Goal: Navigation & Orientation: Find specific page/section

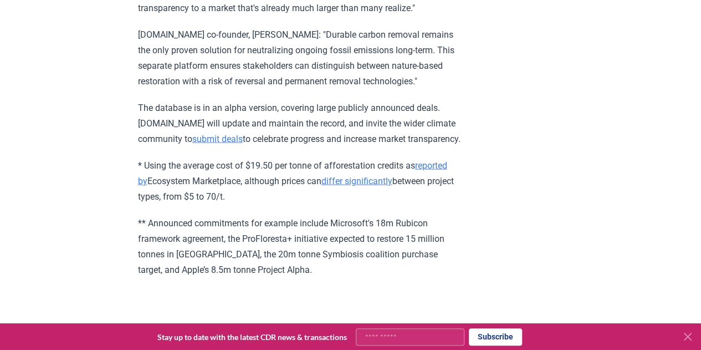
scroll to position [1219, 0]
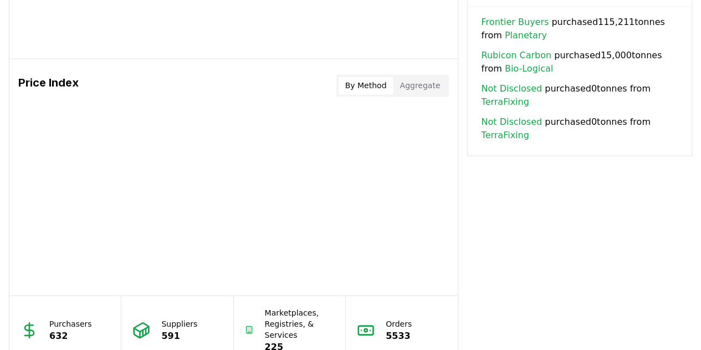
scroll to position [1052, 0]
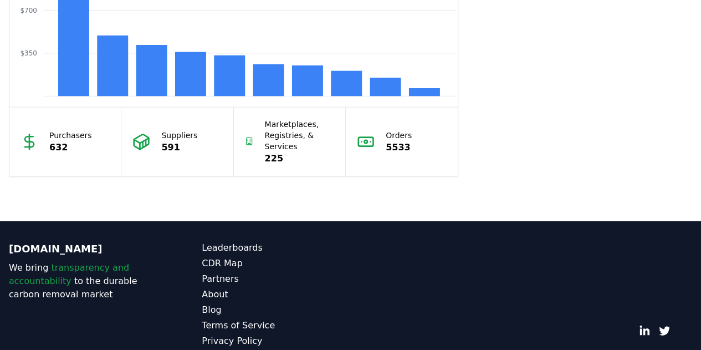
drag, startPoint x: 60, startPoint y: 143, endPoint x: 66, endPoint y: 143, distance: 6.7
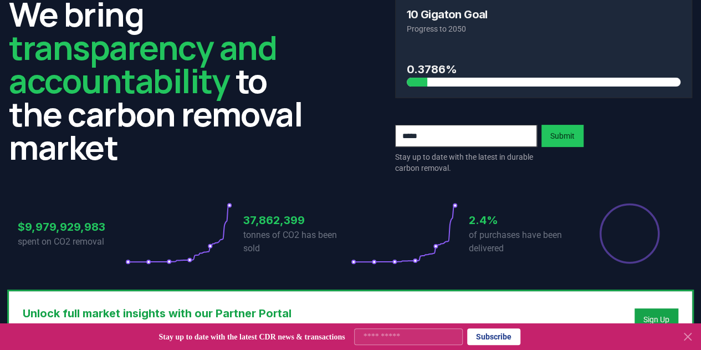
scroll to position [0, 0]
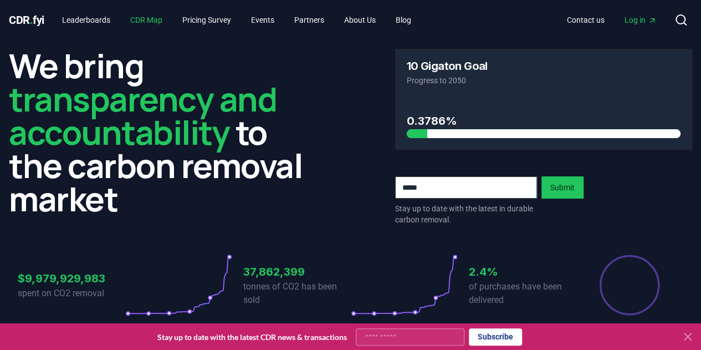
click at [133, 15] on link "CDR Map" at bounding box center [146, 20] width 50 height 20
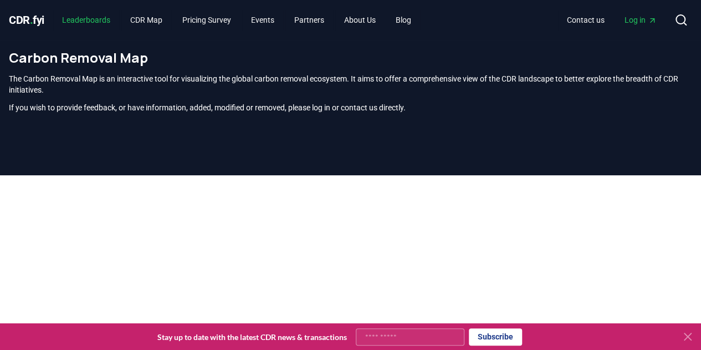
click at [91, 17] on link "Leaderboards" at bounding box center [86, 20] width 66 height 20
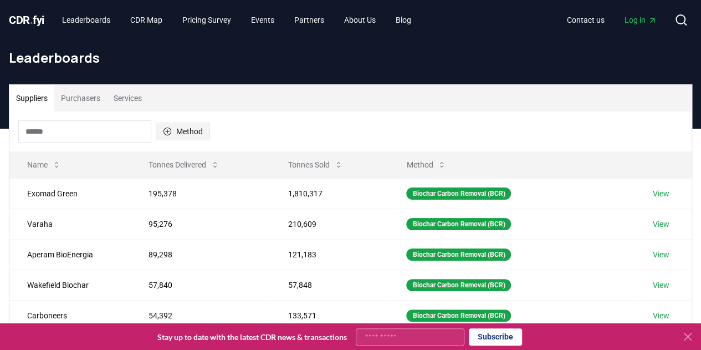
click at [190, 129] on button "Method" at bounding box center [183, 131] width 54 height 18
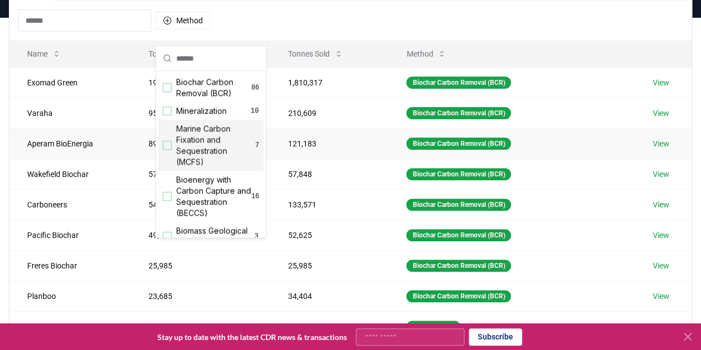
scroll to position [55, 0]
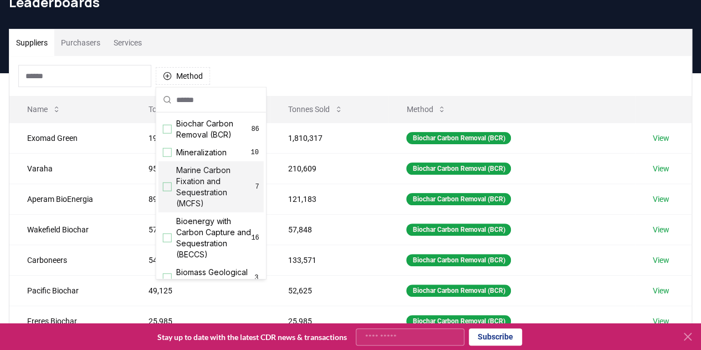
click at [300, 63] on div "Method" at bounding box center [350, 76] width 682 height 40
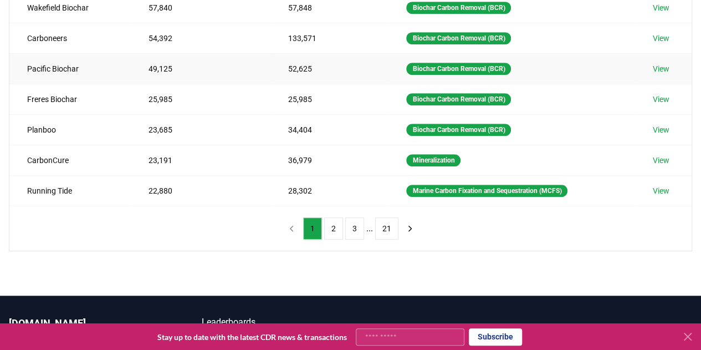
scroll to position [0, 0]
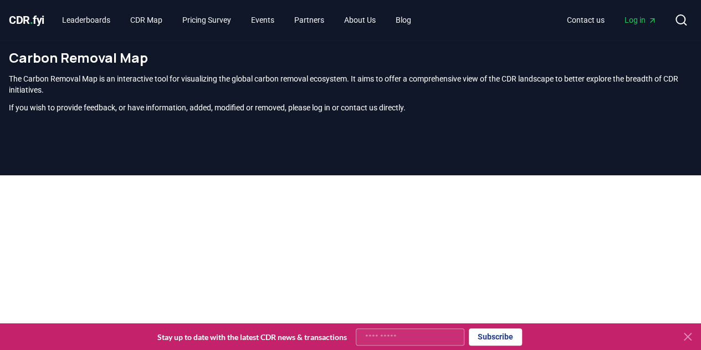
scroll to position [337, 0]
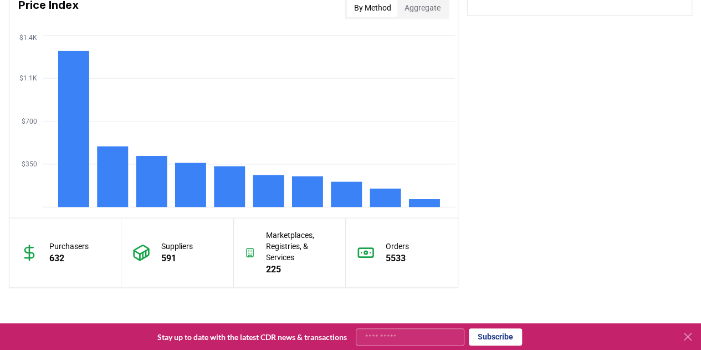
scroll to position [1052, 0]
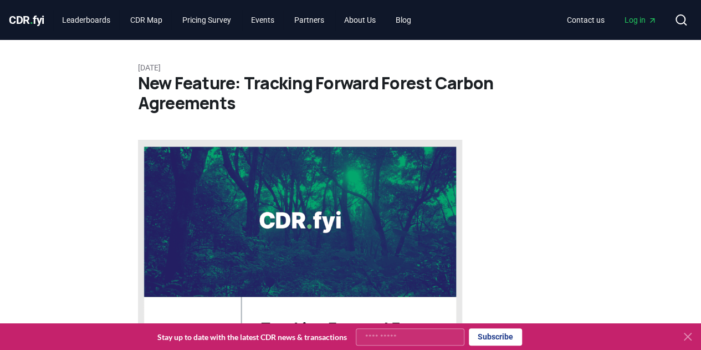
scroll to position [222, 0]
